Goal: Task Accomplishment & Management: Manage account settings

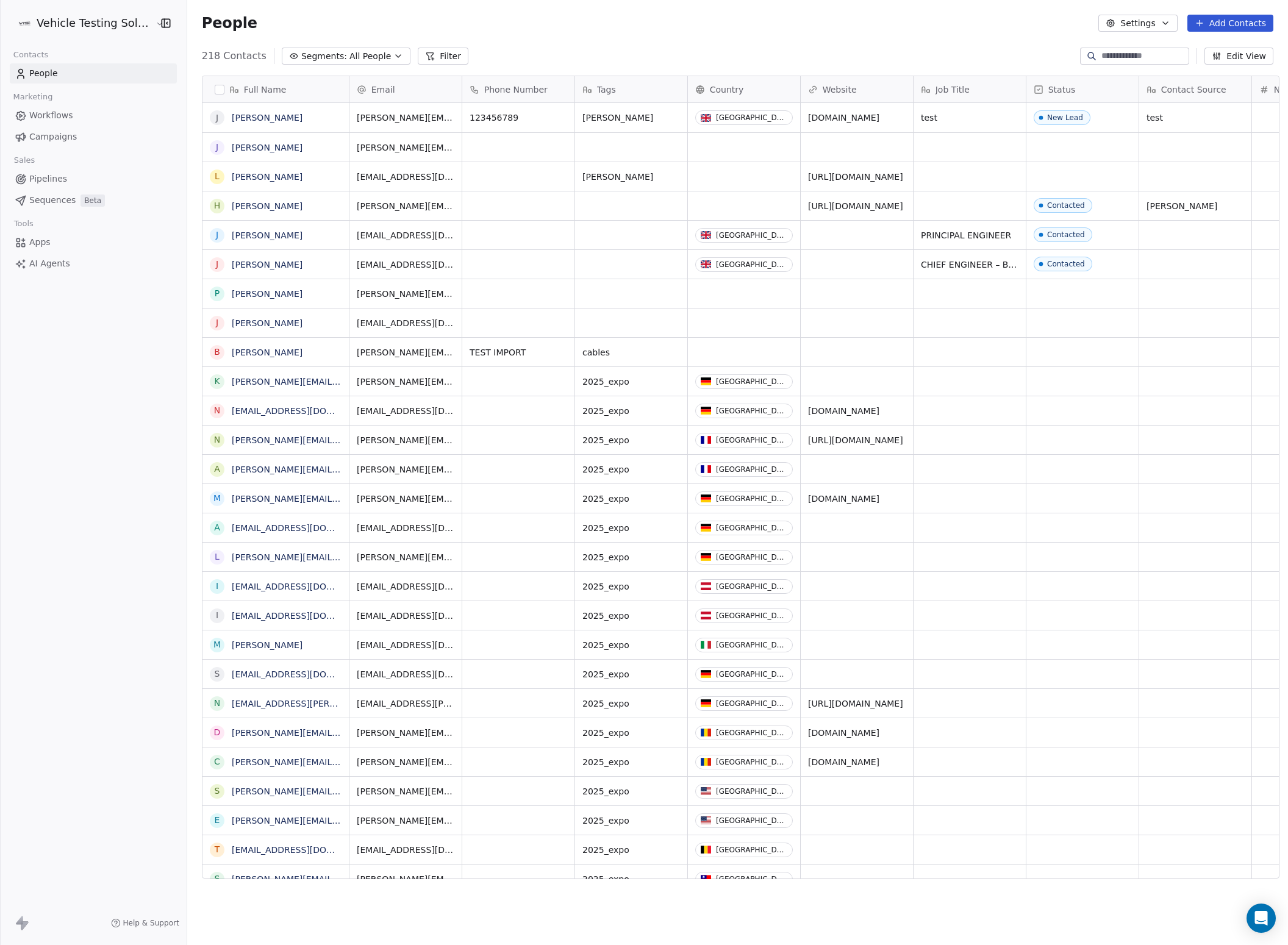
scroll to position [820, 1095]
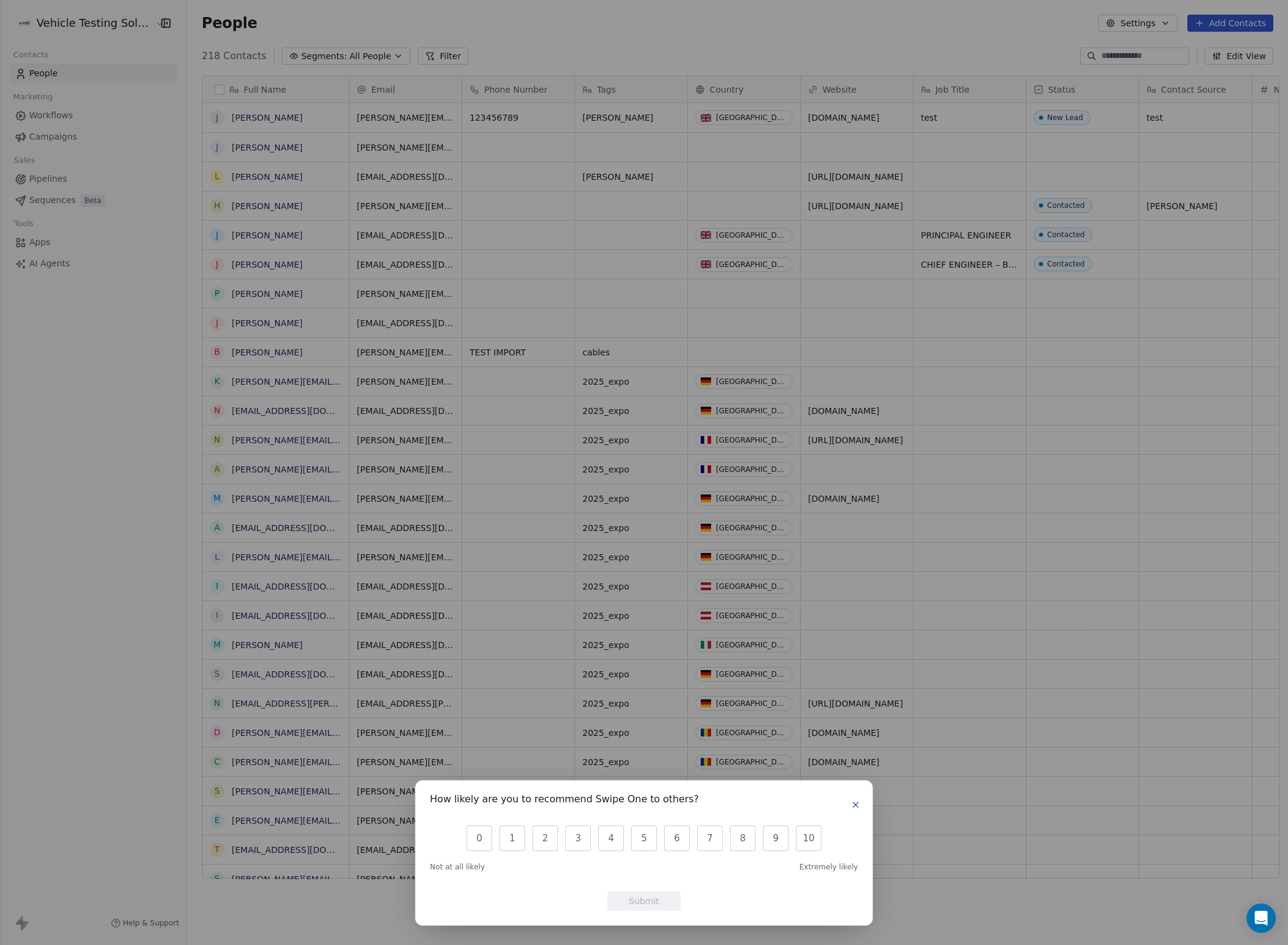
click at [852, 808] on icon "button" at bounding box center [855, 804] width 10 height 10
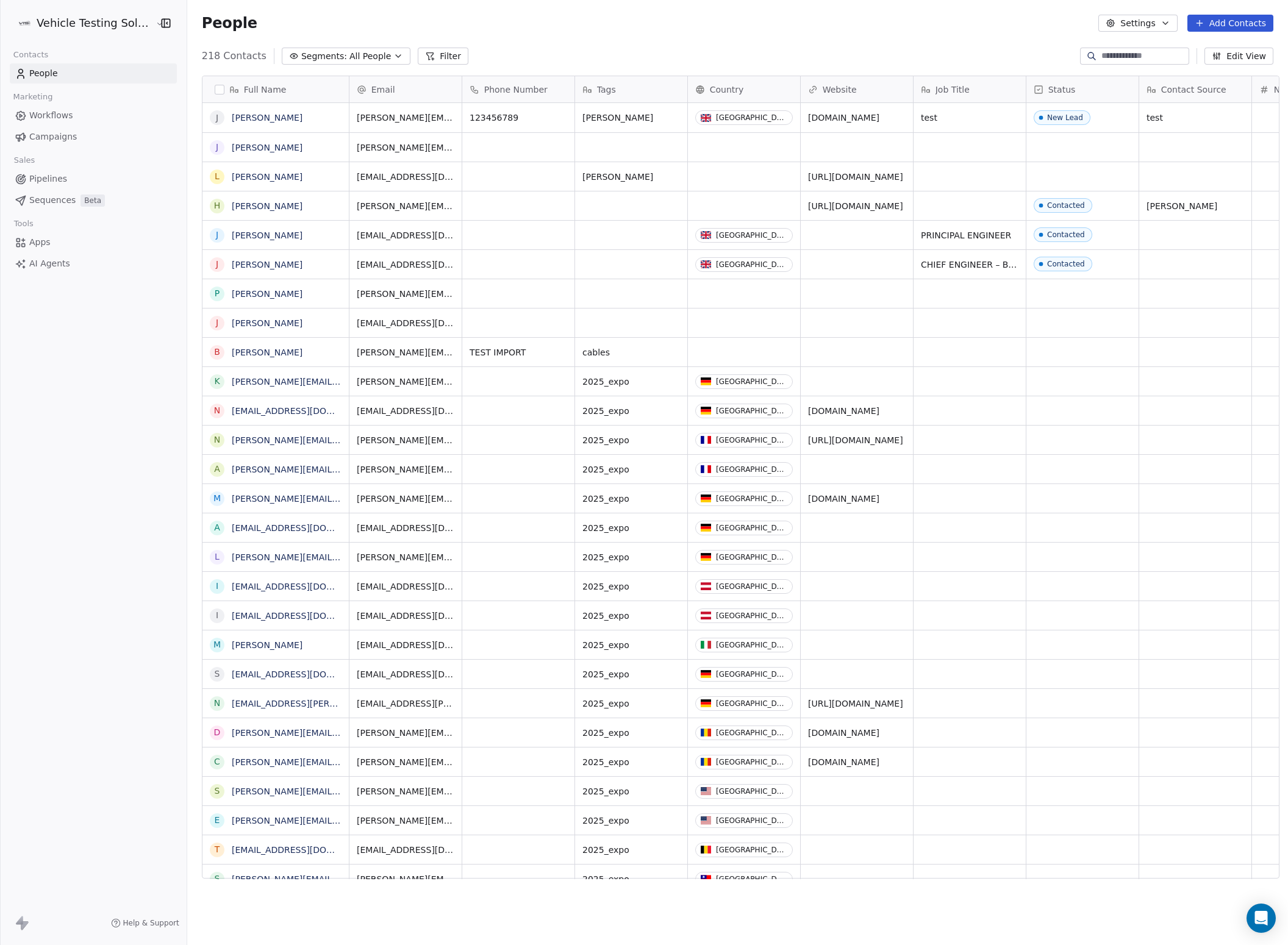
click at [829, 18] on div "People Settings Add Contacts" at bounding box center [737, 23] width 1072 height 17
click at [61, 175] on span "Pipelines" at bounding box center [48, 179] width 38 height 13
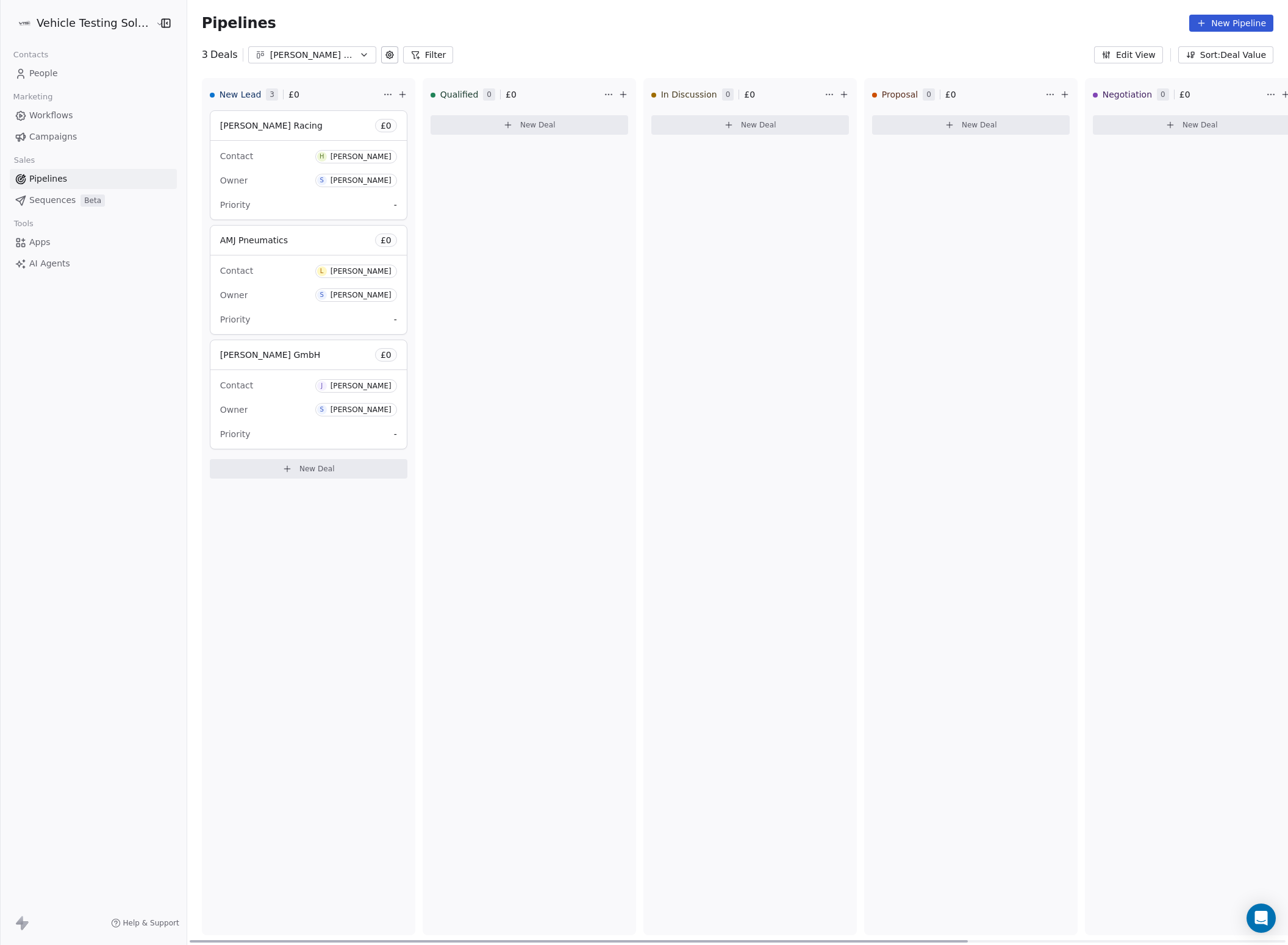
click at [228, 92] on span "New Lead" at bounding box center [241, 94] width 42 height 12
click at [1245, 22] on button "New Pipeline" at bounding box center [1231, 23] width 84 height 17
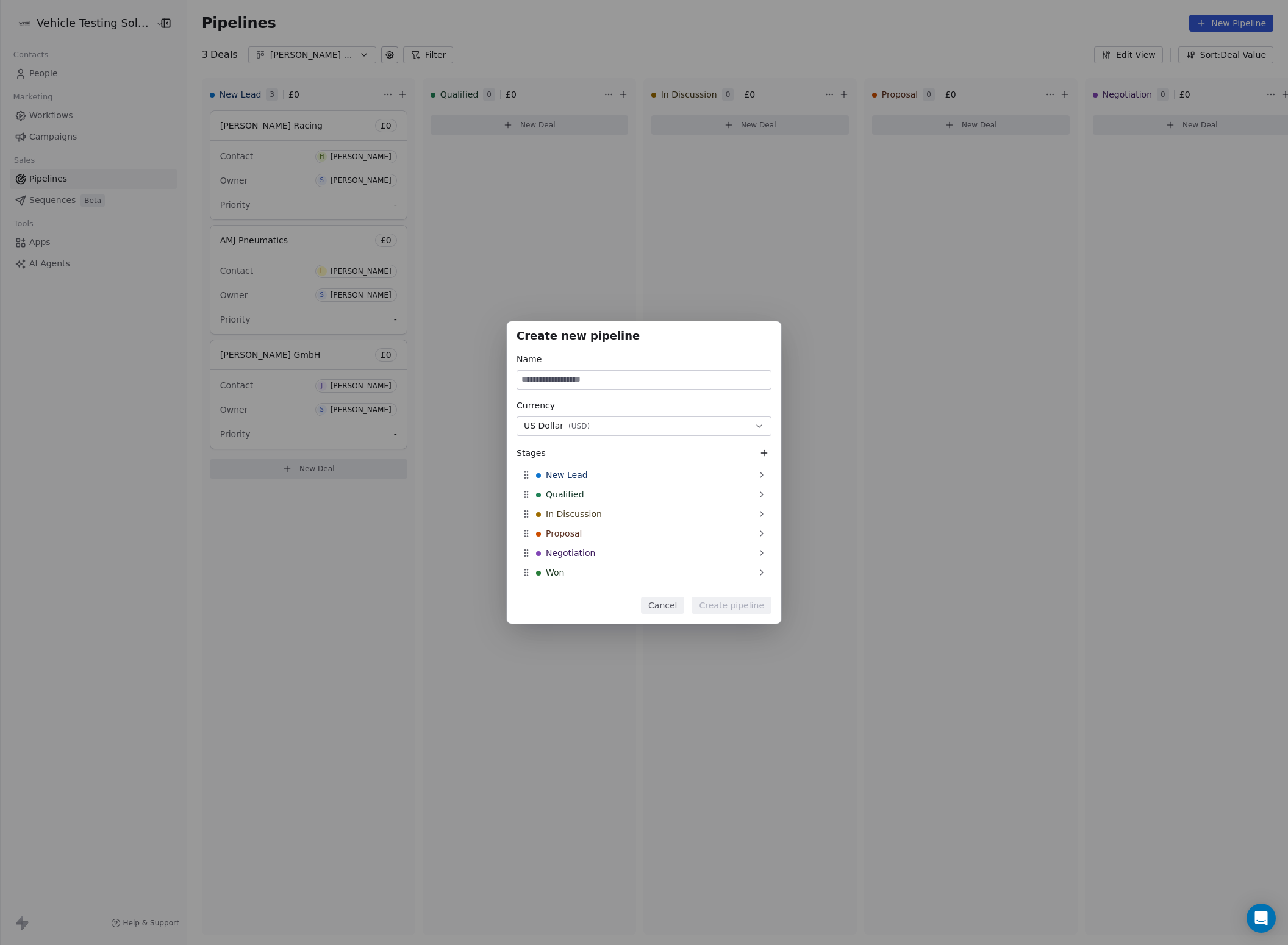
click at [854, 300] on div "Create new pipeline Name Currency US Dollar ( USD ) Stages New Lead Qualified I…" at bounding box center [644, 472] width 1288 height 945
click at [674, 608] on button "Cancel" at bounding box center [663, 605] width 43 height 17
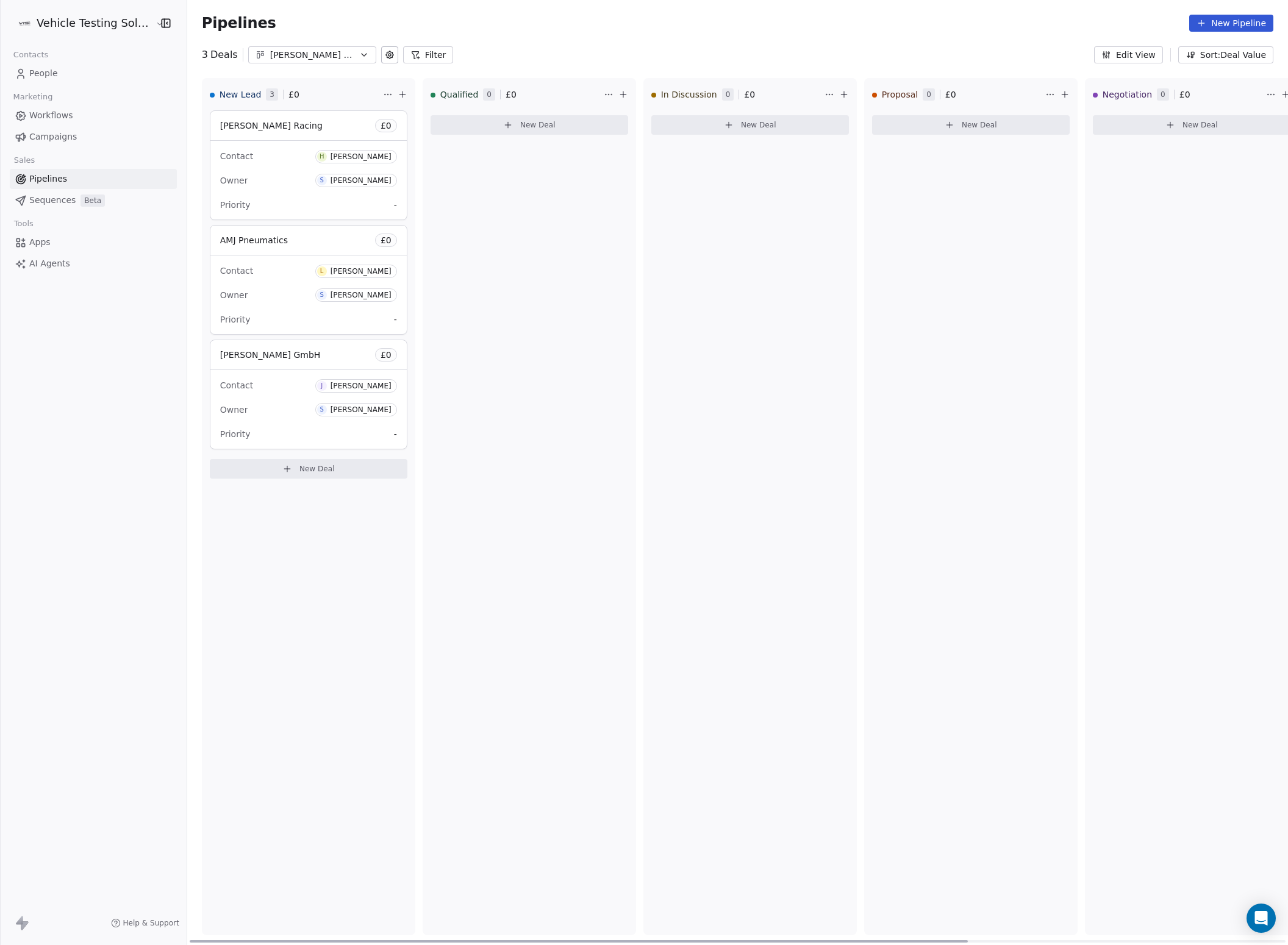
click at [316, 473] on span "New Deal" at bounding box center [316, 468] width 35 height 10
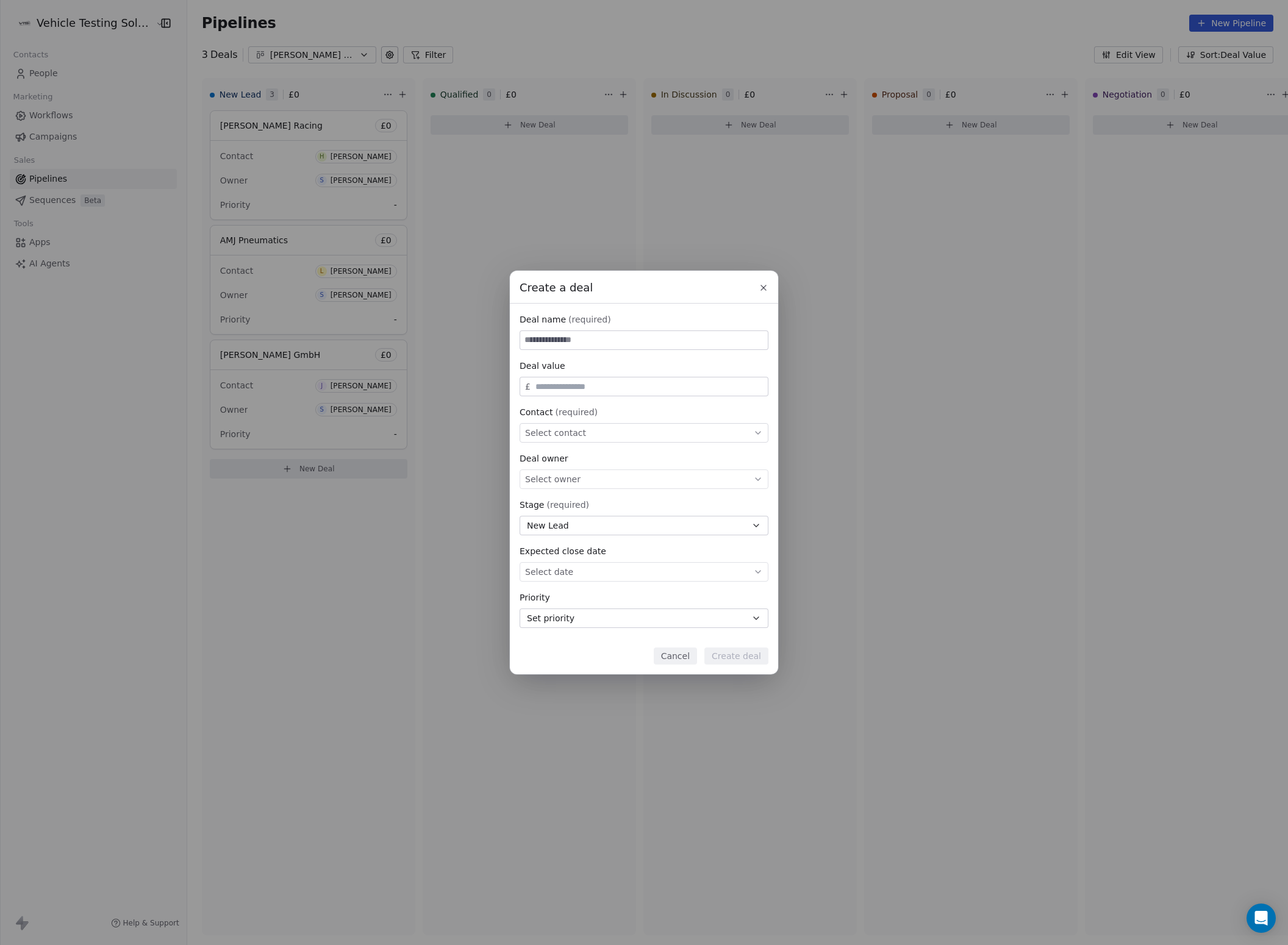
click at [764, 433] on div "Select contact" at bounding box center [644, 432] width 249 height 20
click at [649, 409] on div "Create a deal Deal name (required) Deal value £ Contact (required) Select conta…" at bounding box center [644, 472] width 1288 height 404
click at [613, 479] on div "Select owner" at bounding box center [644, 479] width 249 height 20
click at [906, 469] on div "Create a deal Deal name (required) Deal value £ Contact (required) Select conta…" at bounding box center [644, 472] width 1288 height 404
click at [768, 288] on button at bounding box center [763, 288] width 15 height 15
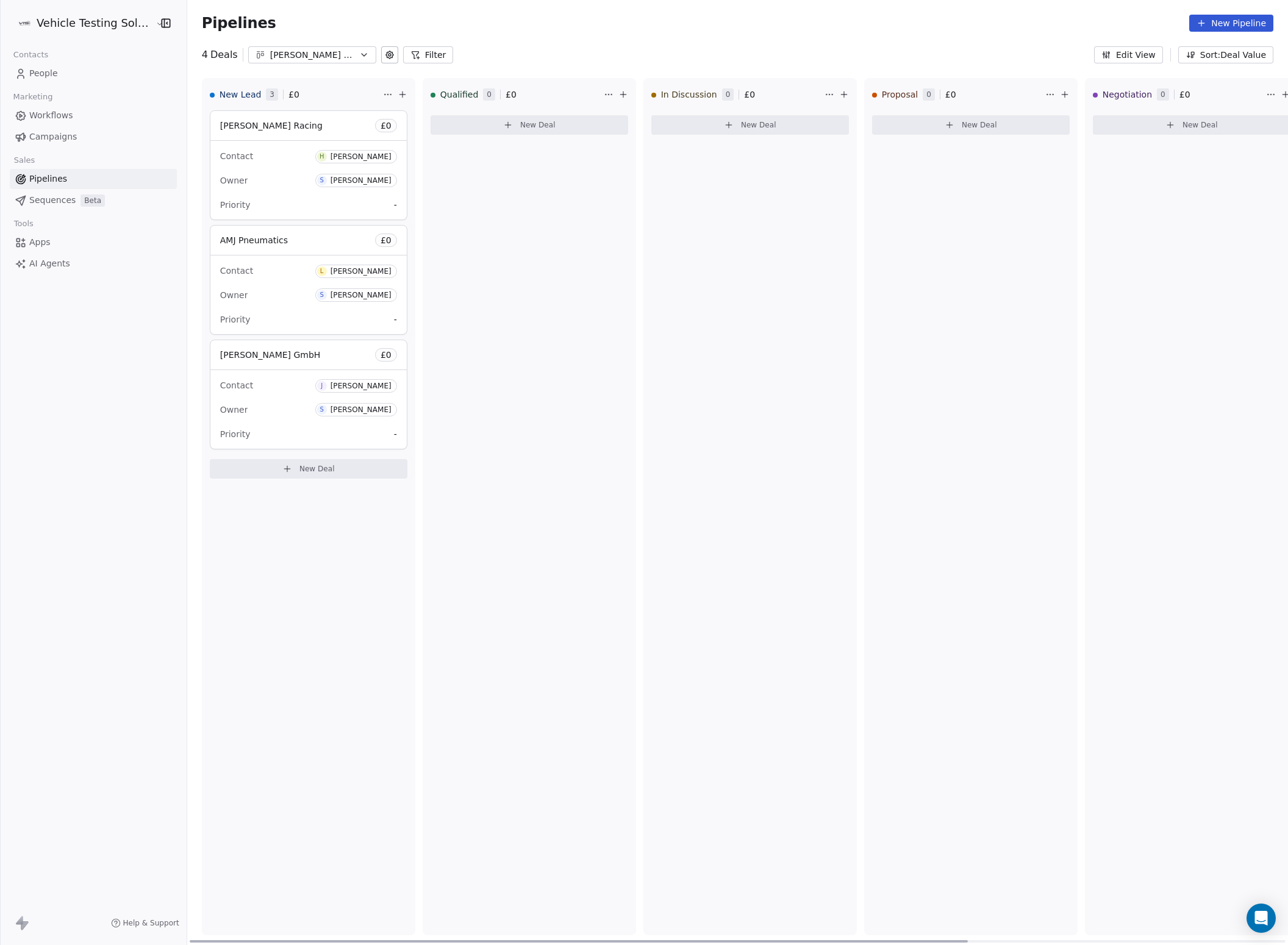
click at [300, 123] on div "[PERSON_NAME] Racing £ 0" at bounding box center [309, 126] width 196 height 29
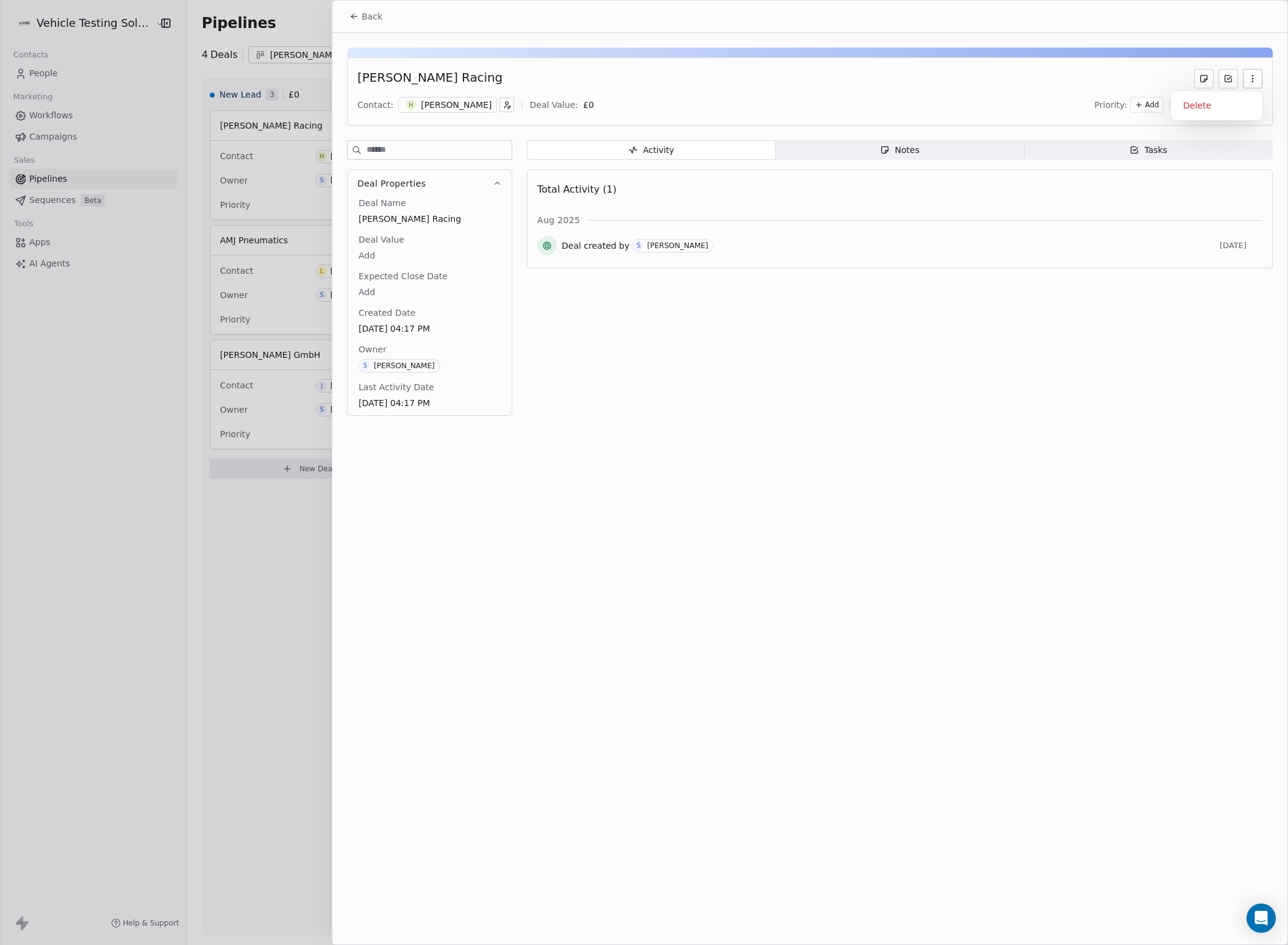
click at [1254, 79] on icon "button" at bounding box center [1252, 78] width 10 height 10
click at [1069, 80] on div "[PERSON_NAME] Racing" at bounding box center [810, 78] width 905 height 20
click at [901, 152] on div "Notes" at bounding box center [899, 150] width 39 height 13
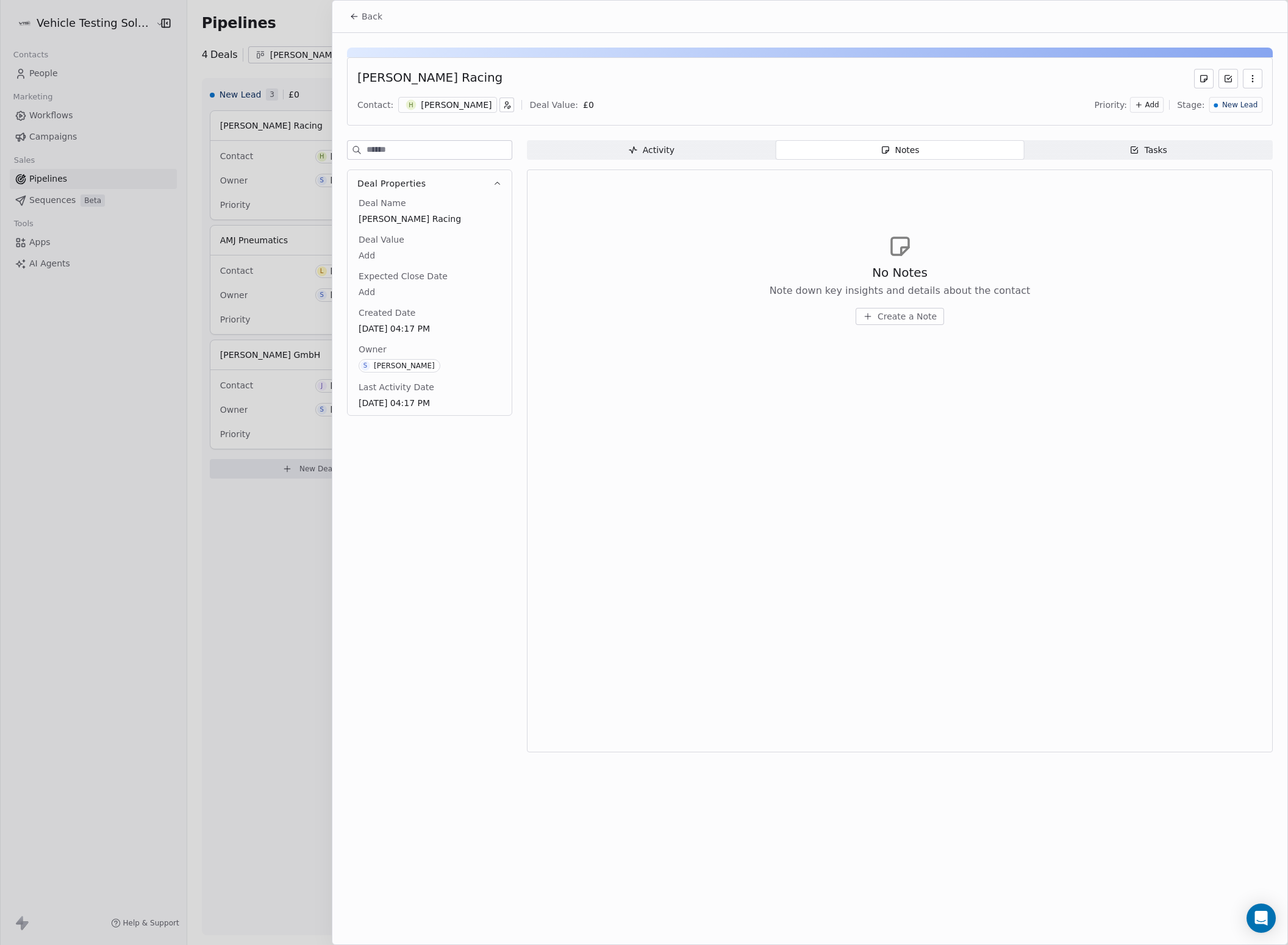
click at [1136, 150] on icon "button" at bounding box center [1134, 150] width 10 height 10
click at [928, 155] on span "Notes Notes" at bounding box center [900, 150] width 249 height 20
click at [905, 317] on span "Create a Note" at bounding box center [907, 316] width 59 height 12
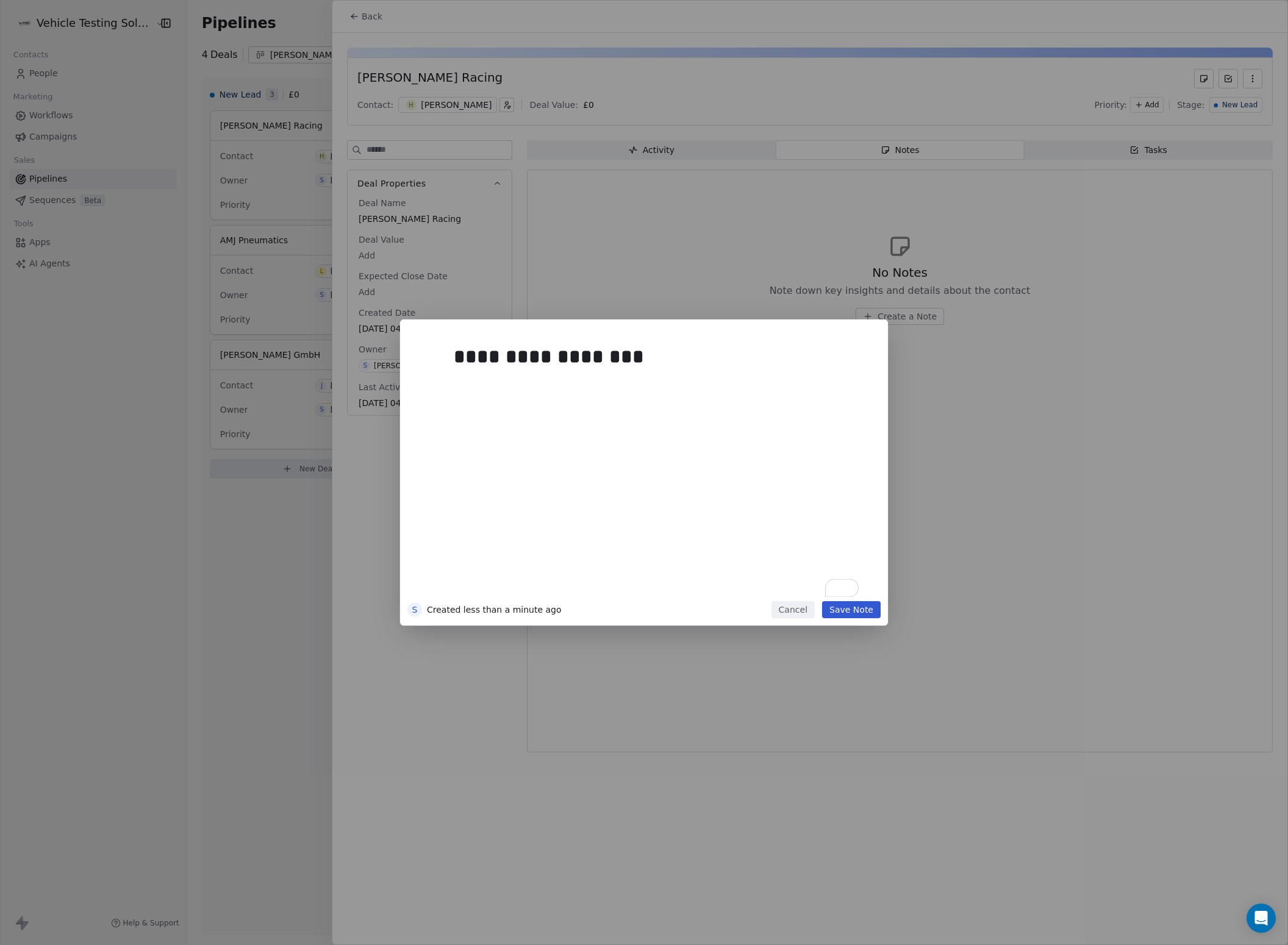
click at [859, 608] on button "Save Note" at bounding box center [852, 610] width 59 height 17
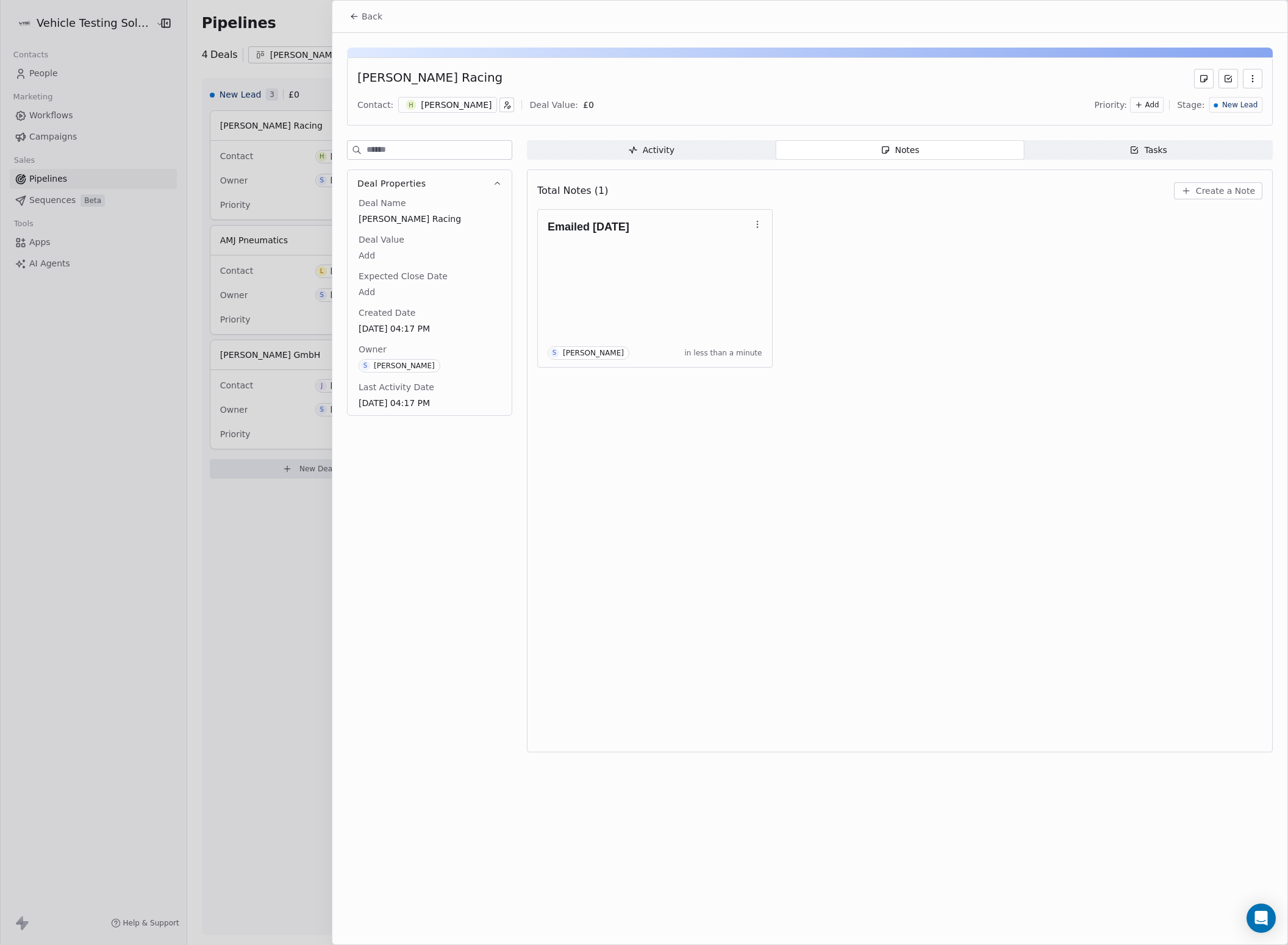
click at [354, 17] on icon at bounding box center [354, 17] width 6 height 0
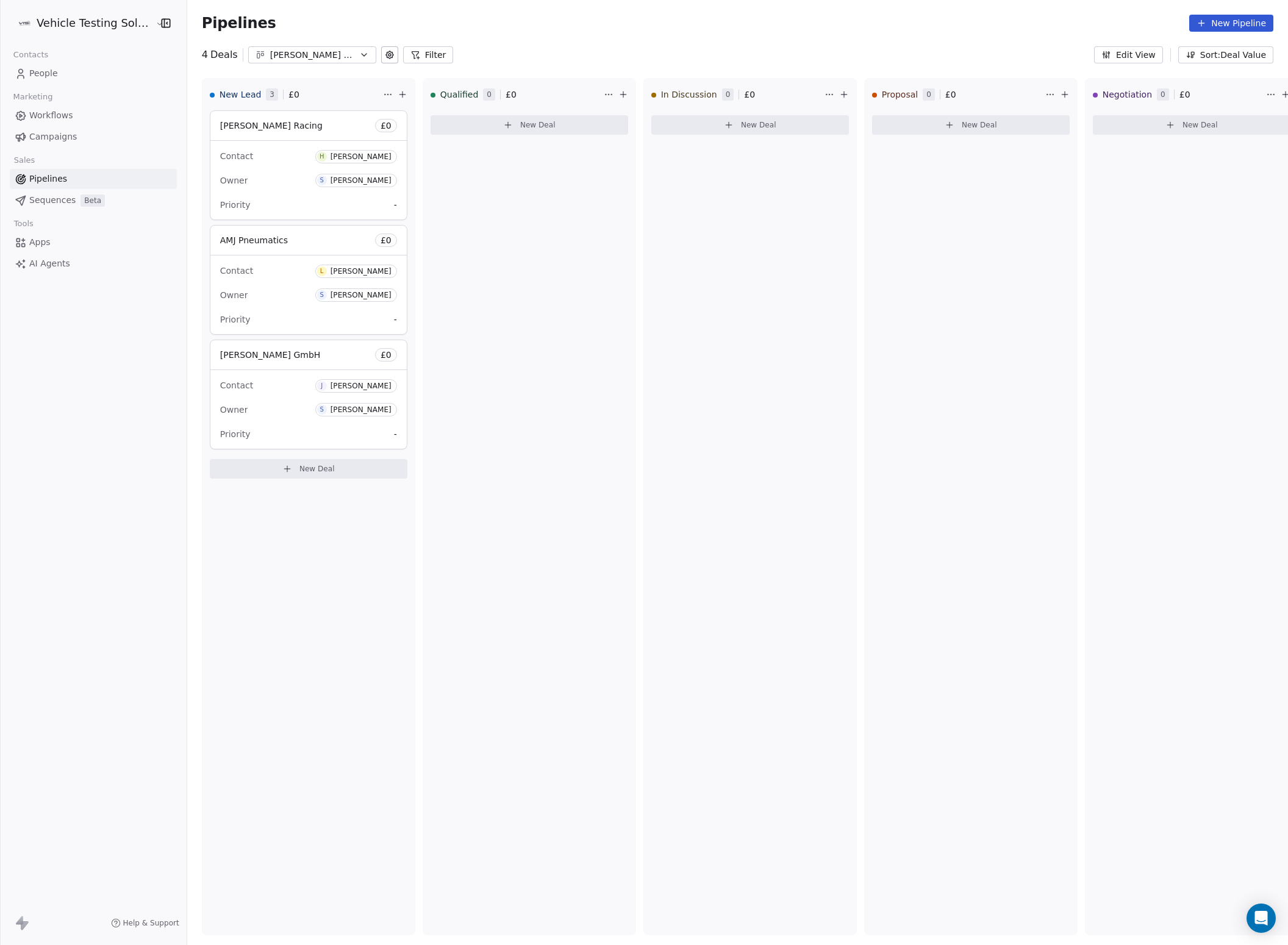
click at [359, 54] on icon "button" at bounding box center [364, 54] width 10 height 10
click at [380, 591] on html "Vehicle Testing Solutions Contacts People Marketing Workflows Campaigns Sales P…" at bounding box center [644, 472] width 1288 height 945
click at [362, 55] on icon "button" at bounding box center [364, 55] width 5 height 3
click at [325, 101] on div "[PERSON_NAME]" at bounding box center [315, 106] width 127 height 13
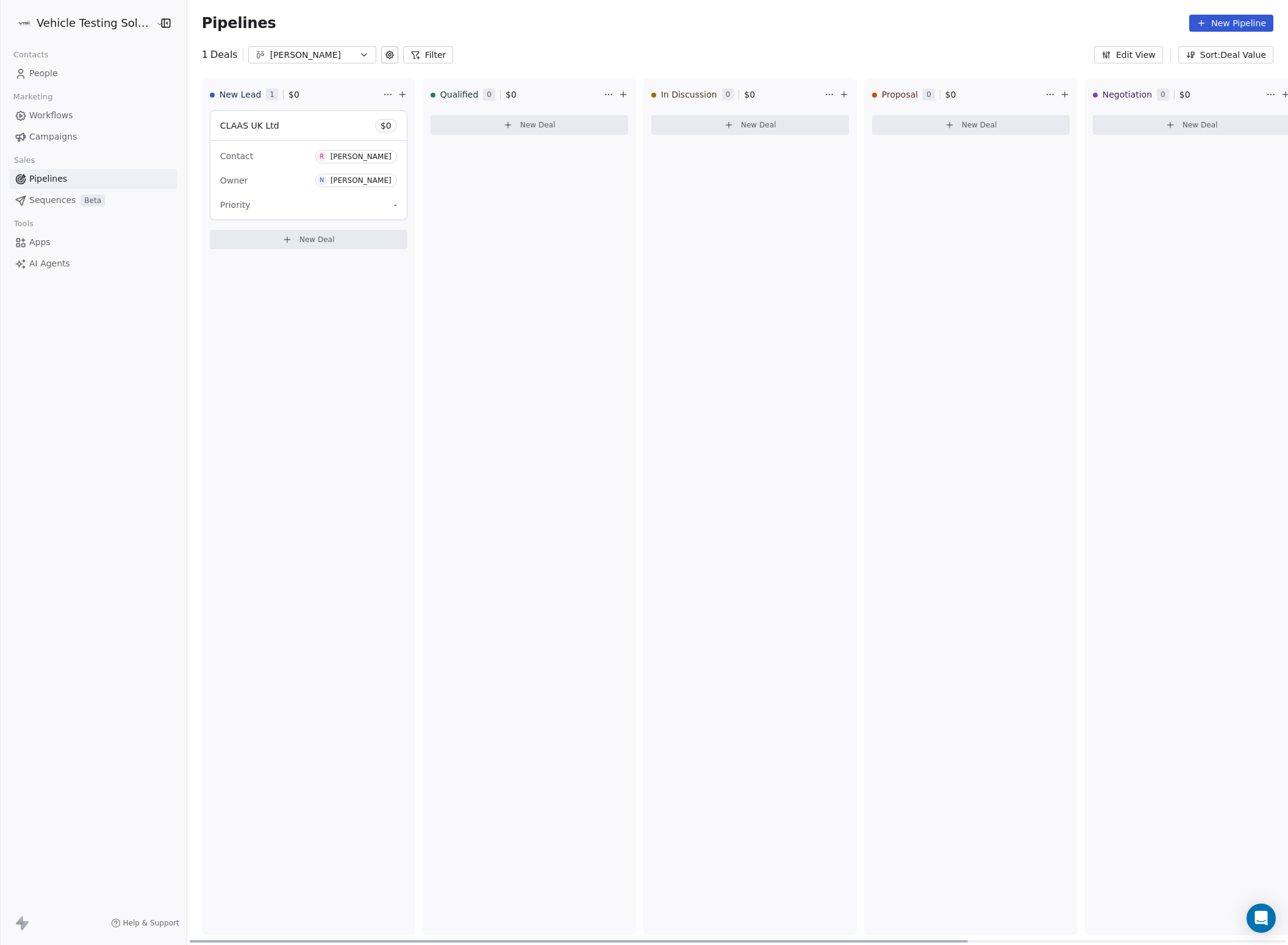
click at [285, 131] on div "CLAAS UK Ltd $ 0" at bounding box center [309, 126] width 196 height 29
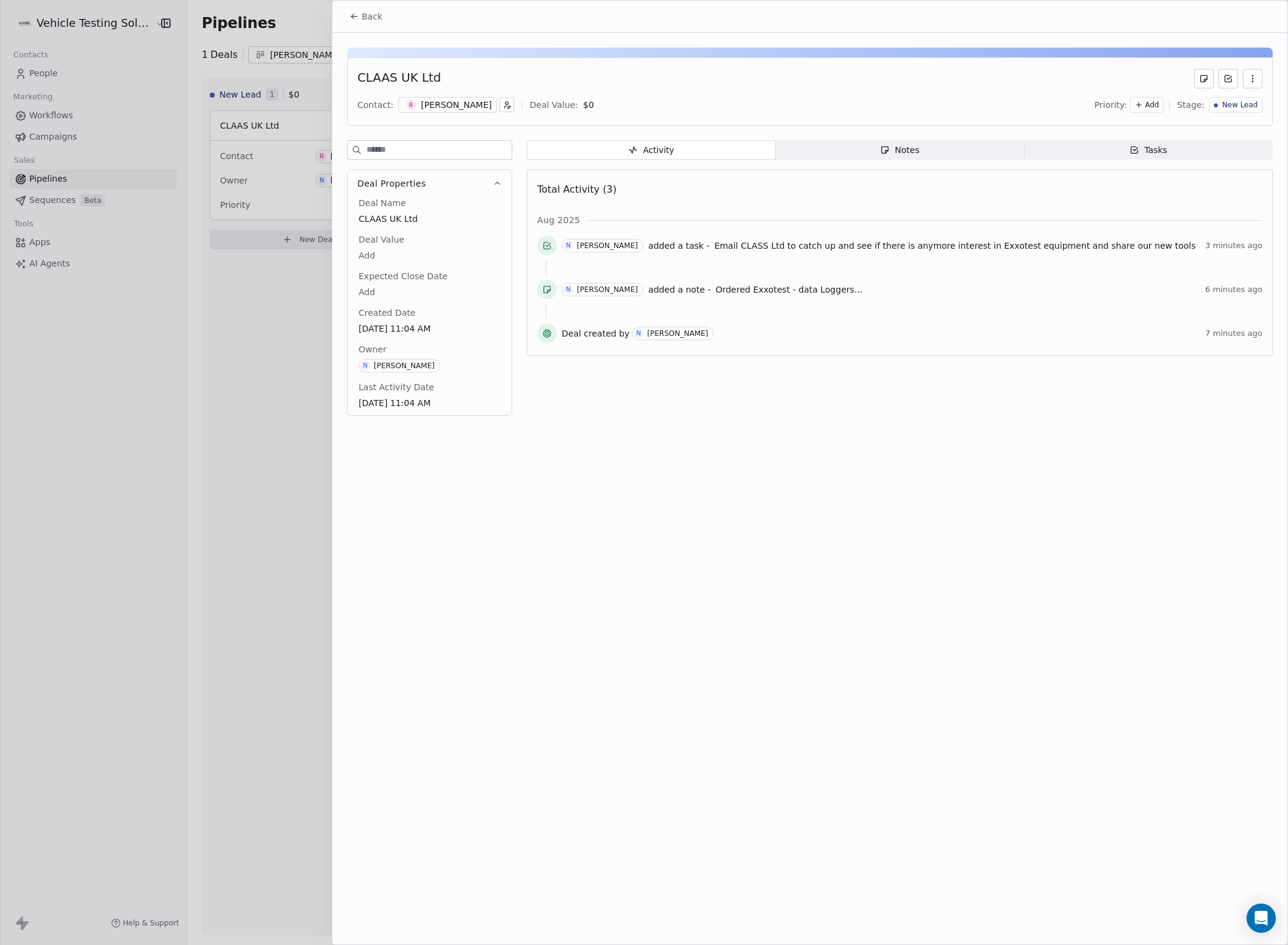
click at [856, 154] on span "Notes Notes" at bounding box center [900, 150] width 249 height 20
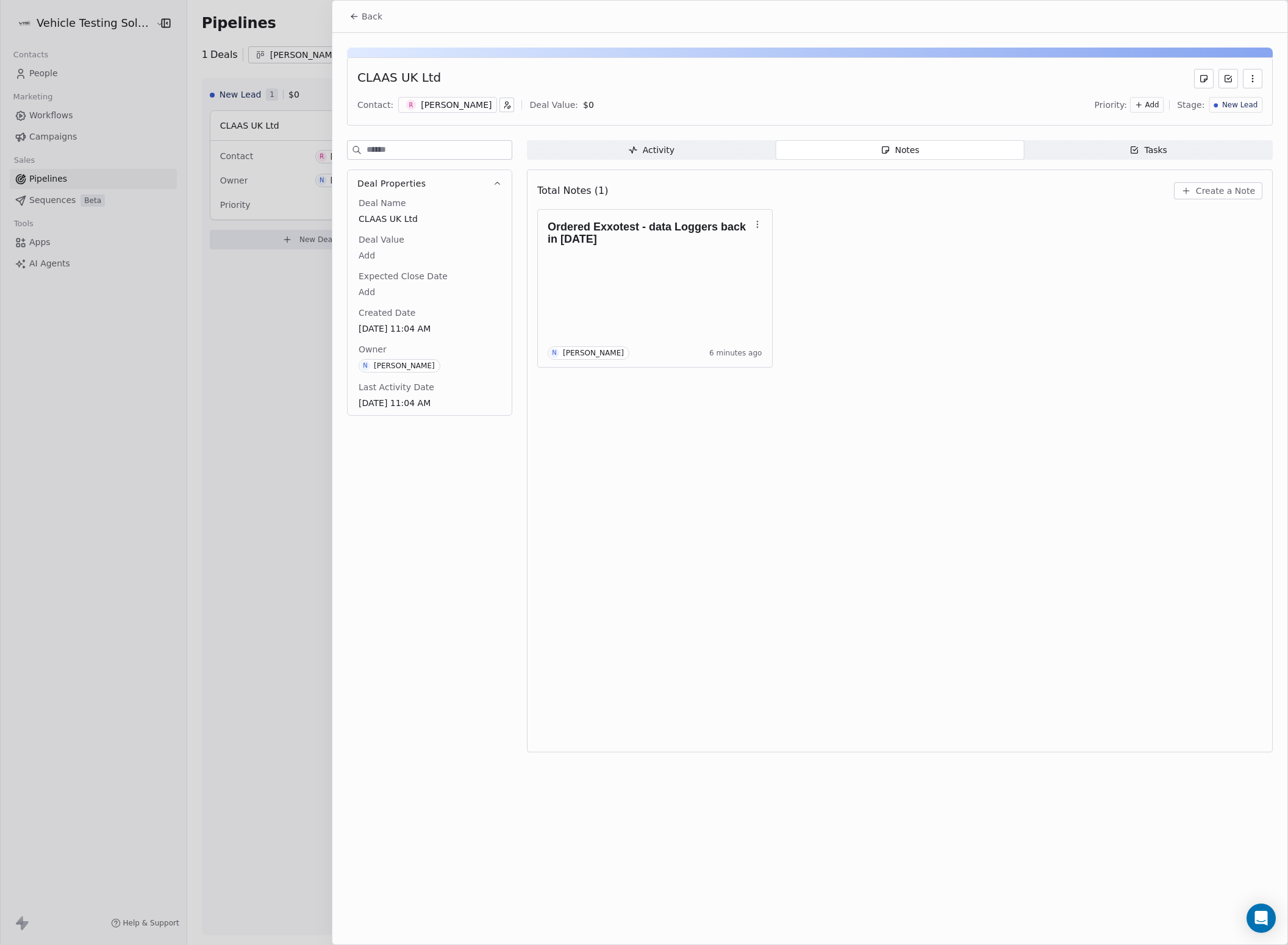
click at [718, 149] on span "Activity Activity" at bounding box center [651, 150] width 249 height 20
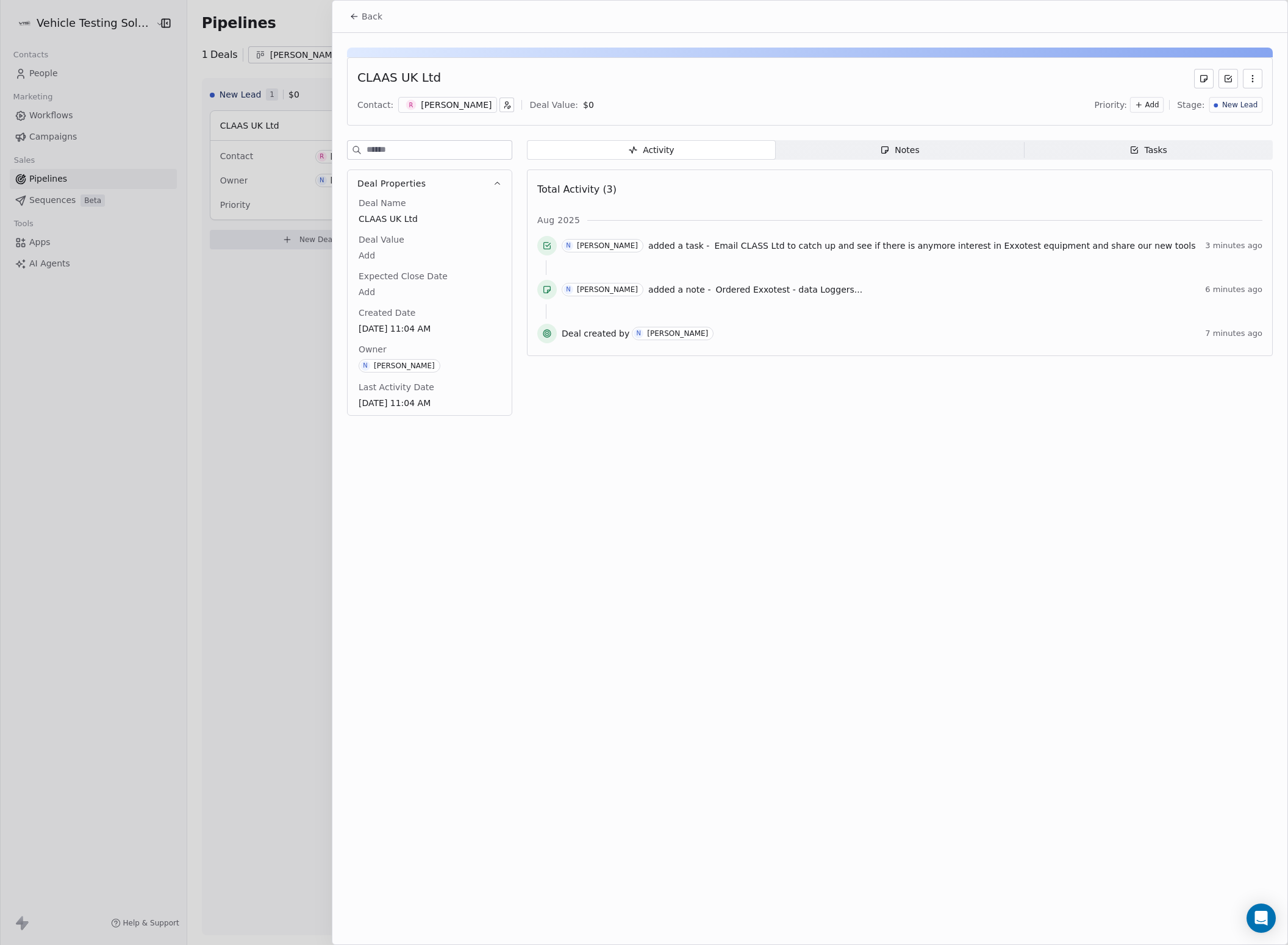
click at [1120, 147] on span "Tasks Tasks" at bounding box center [1148, 150] width 249 height 20
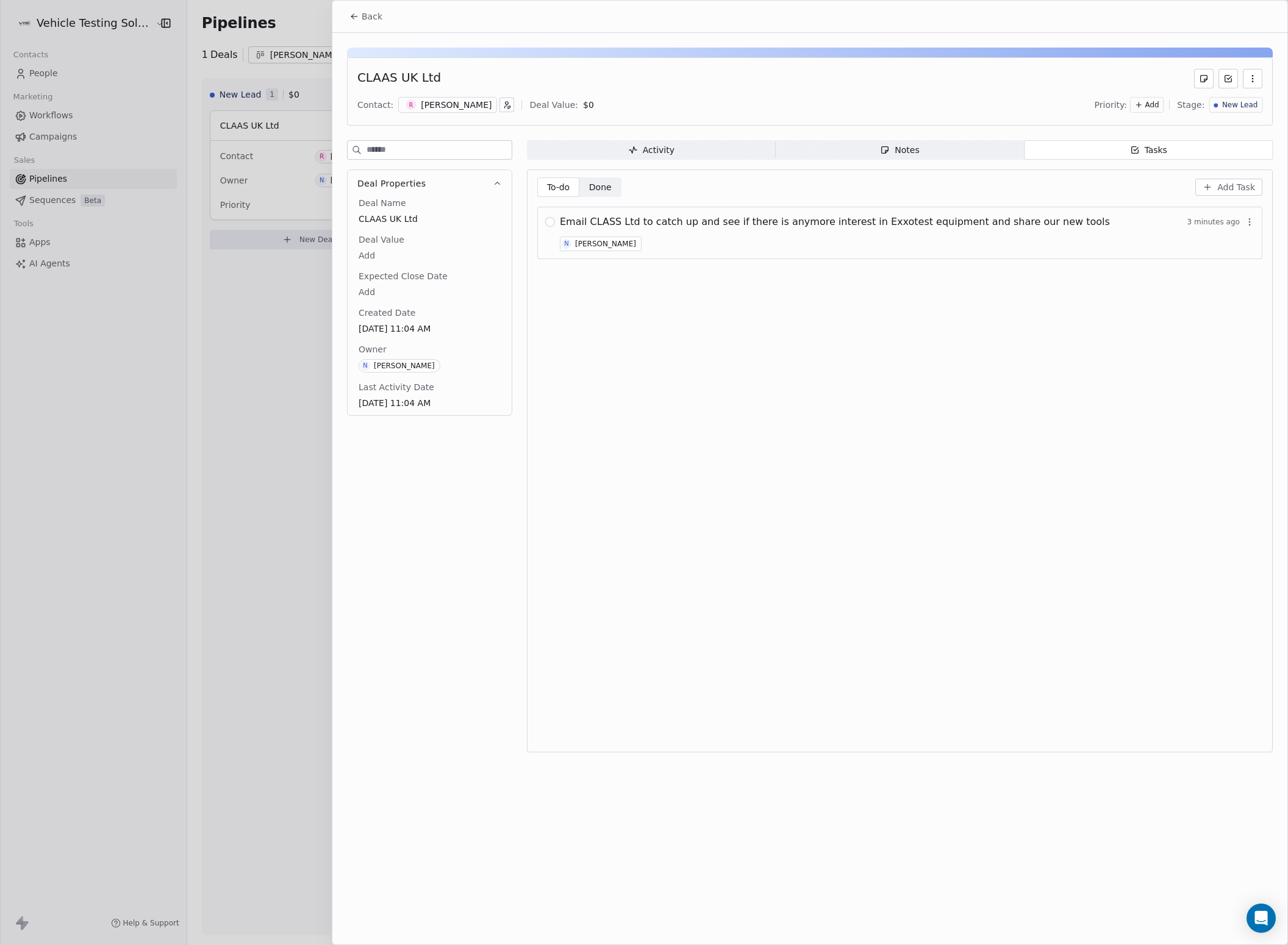
click at [662, 147] on div "Activity" at bounding box center [651, 150] width 47 height 13
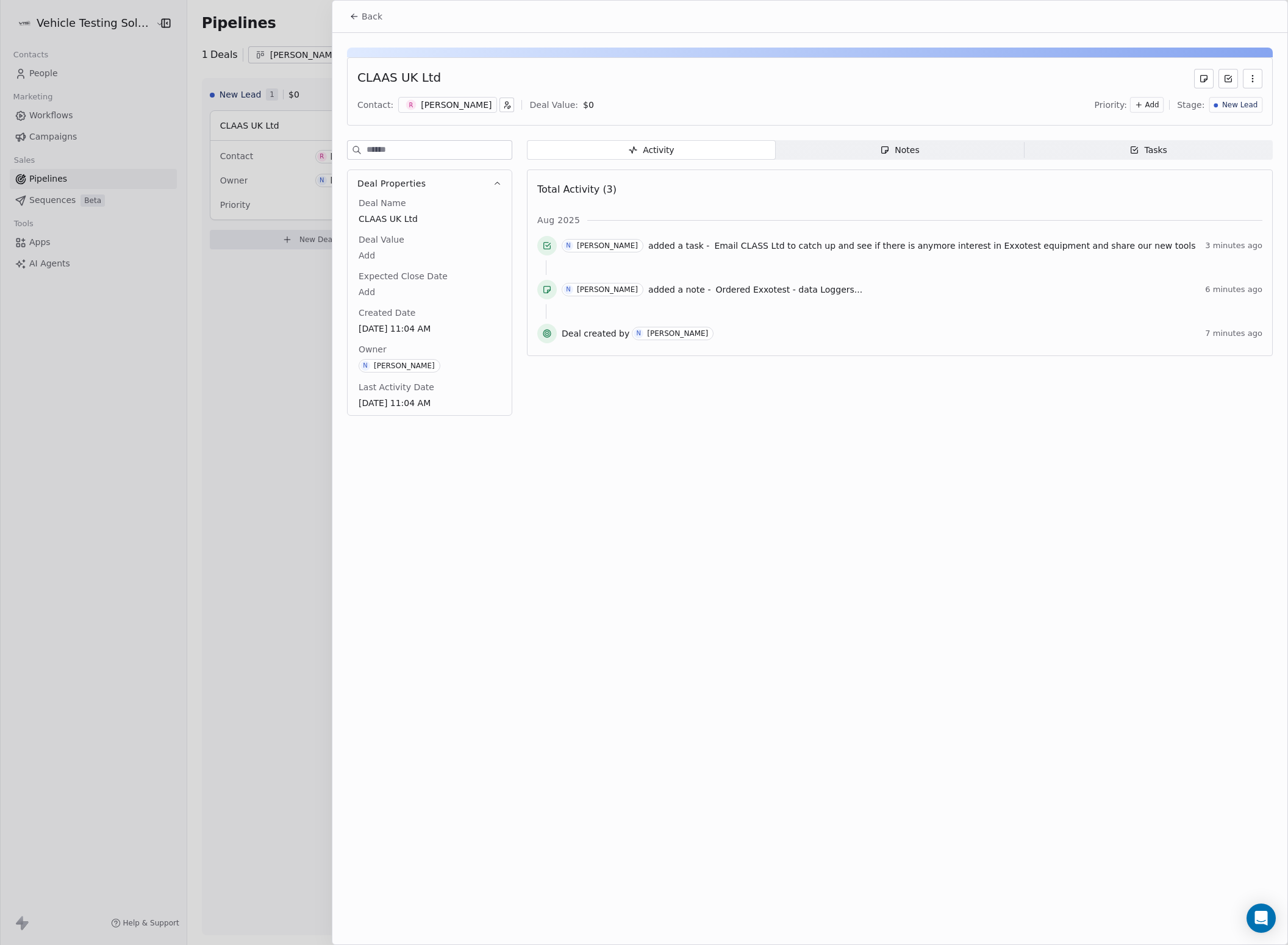
click at [357, 20] on icon at bounding box center [354, 16] width 10 height 10
